Goal: Information Seeking & Learning: Check status

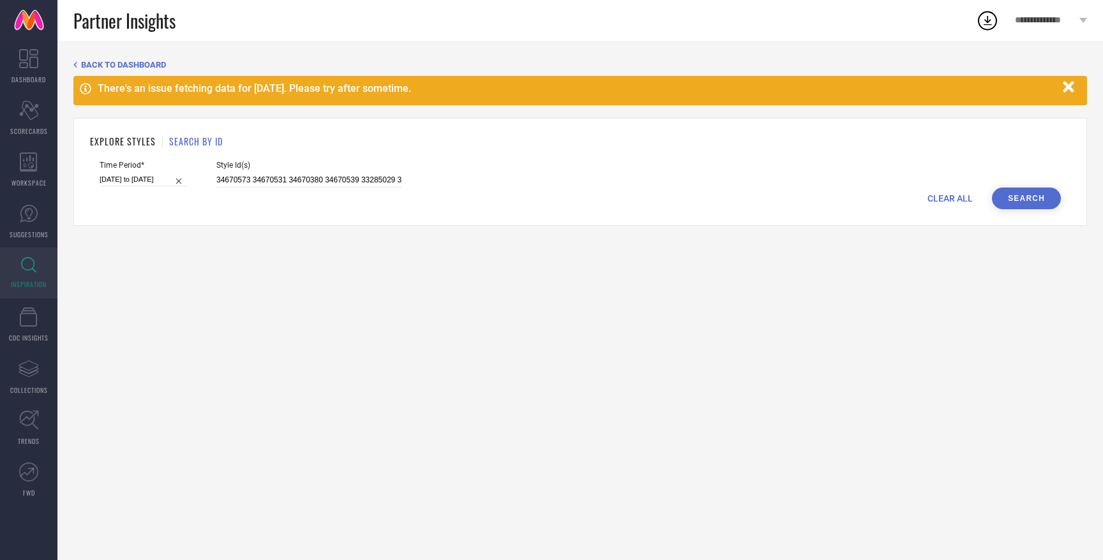
click at [954, 193] on span "CLEAR ALL" at bounding box center [949, 198] width 45 height 10
click at [317, 181] on input at bounding box center [308, 180] width 185 height 15
paste input "33285023 33285033 33366464 33366465 33366466 33366467 33366469 33366471 3336647…"
type input "33285023 33285033 33366464 33366465 33366466 33366467 33366469 33366471 3336647…"
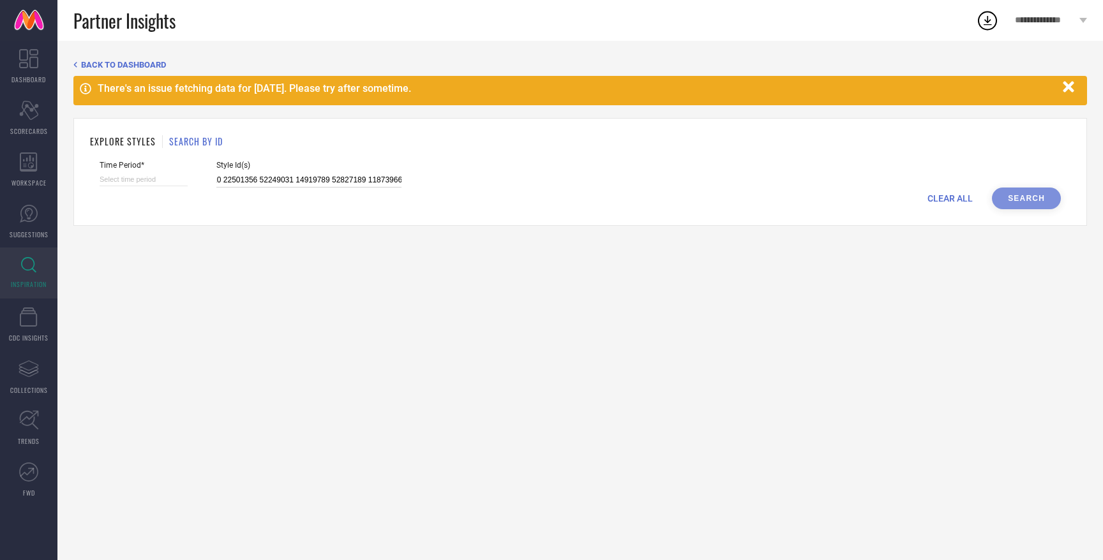
click at [119, 182] on input at bounding box center [144, 179] width 88 height 13
select select "8"
select select "2025"
select select "9"
select select "2025"
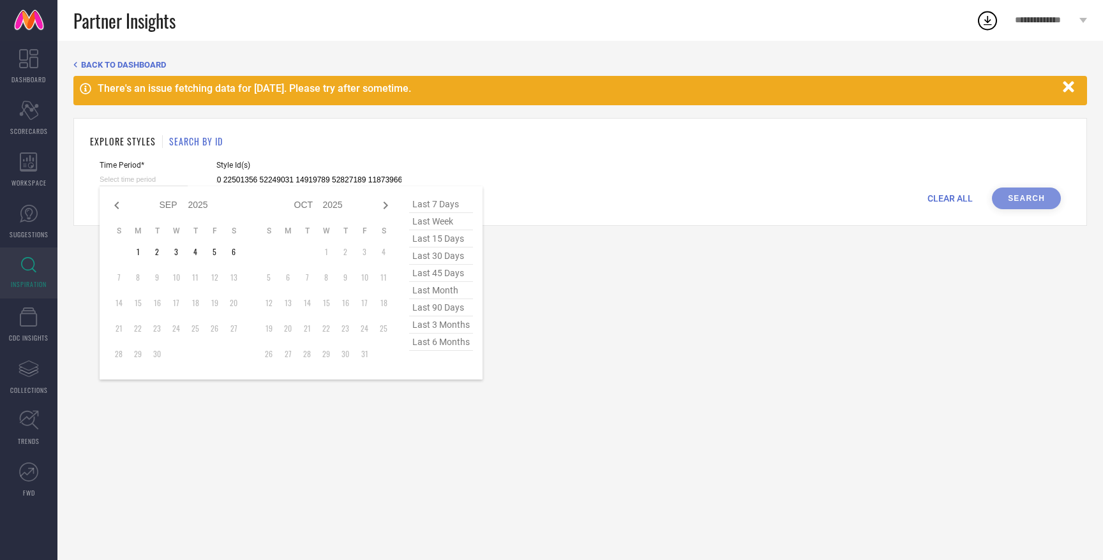
type input "33285023 33285033 33366464 33366465 33366466 33366467 33366469 33366471 3336647…"
click at [432, 347] on span "last 6 months" at bounding box center [441, 342] width 64 height 17
type input "[DATE] to [DATE]"
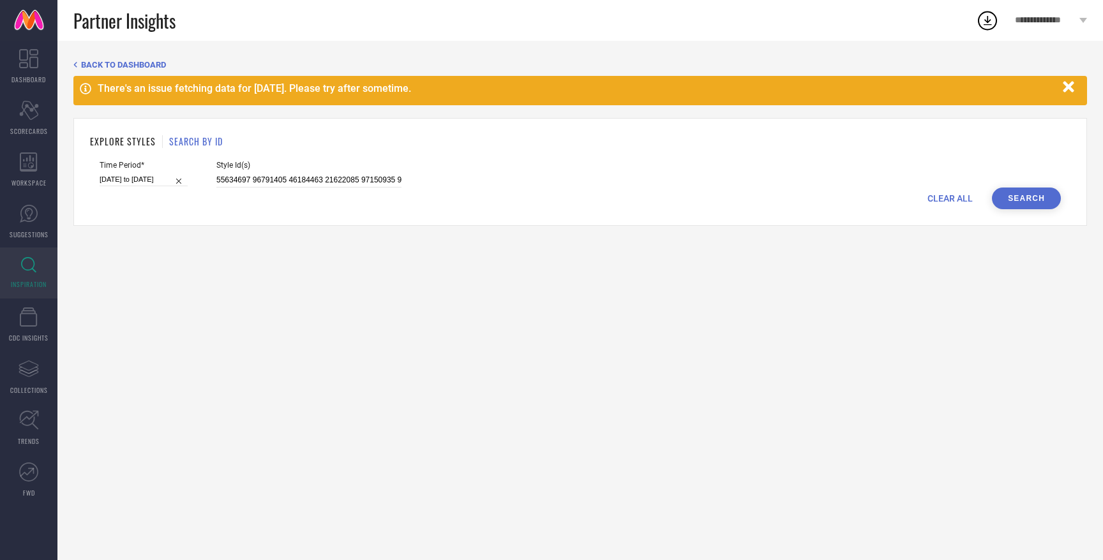
click at [1018, 201] on button "Search" at bounding box center [1026, 199] width 69 height 22
